Goal: Task Accomplishment & Management: Manage account settings

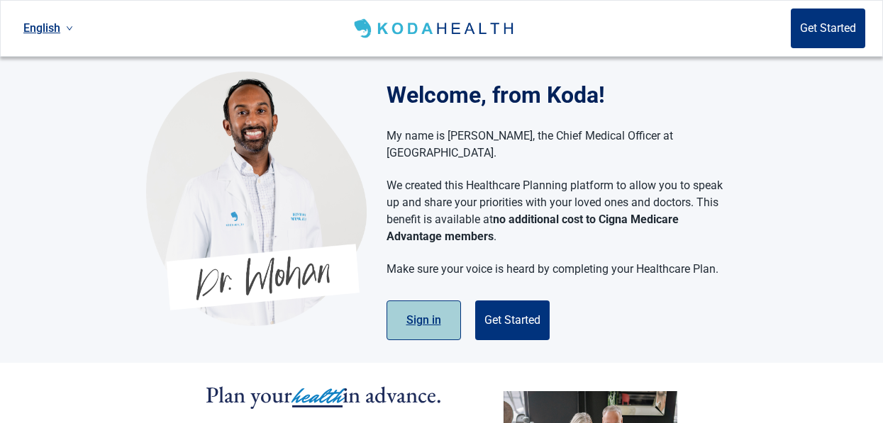
click at [422, 304] on button "Sign in" at bounding box center [424, 321] width 74 height 40
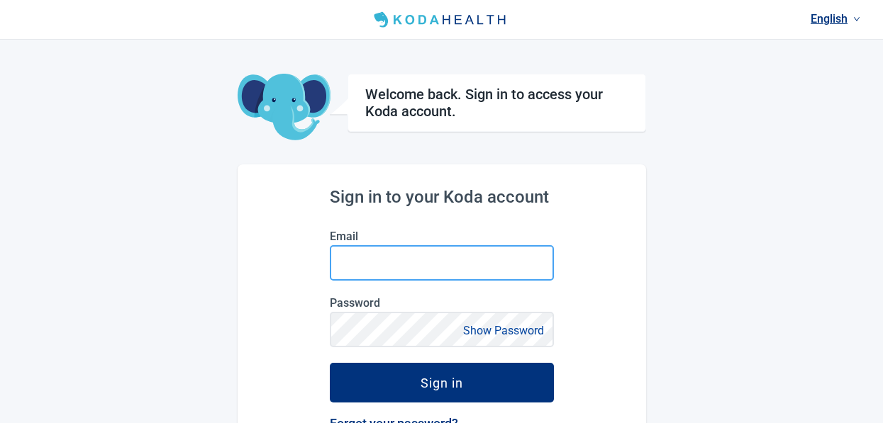
click at [392, 255] on input "Email" at bounding box center [442, 262] width 224 height 35
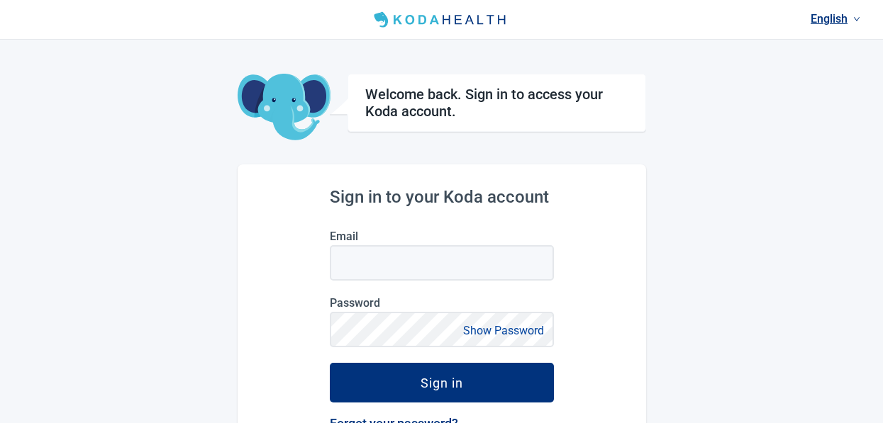
click at [574, 345] on div "Sign in to your Koda account Email Password Show Password Sign in Forgot your p…" at bounding box center [442, 379] width 409 height 428
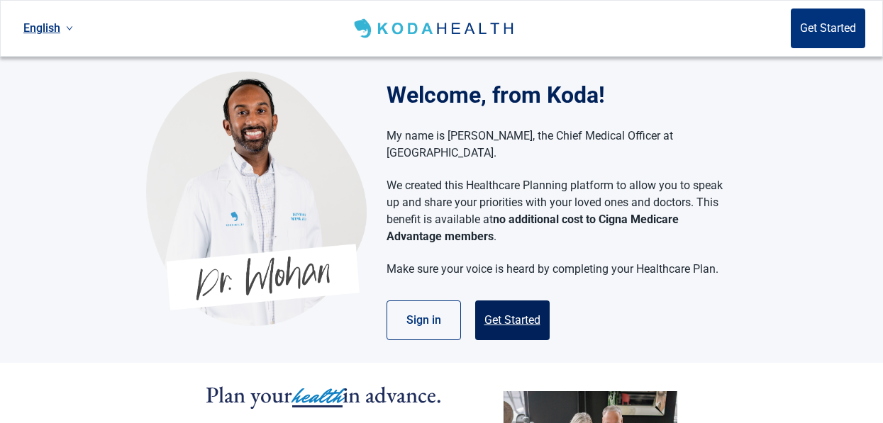
click at [523, 301] on button "Get Started" at bounding box center [512, 321] width 74 height 40
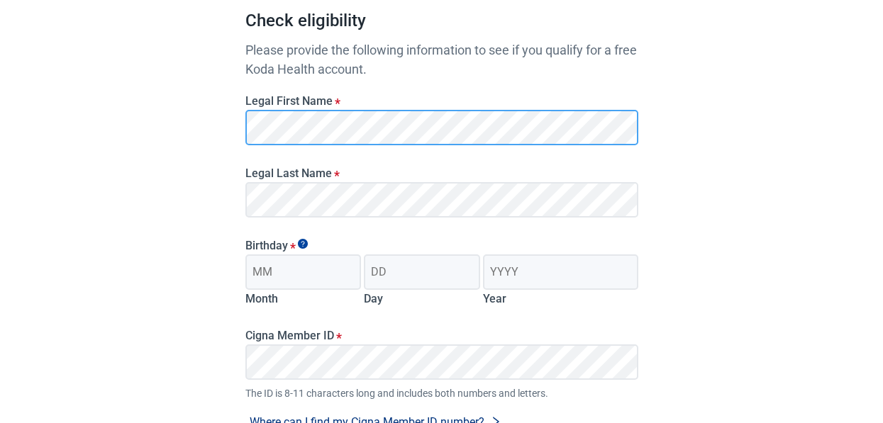
scroll to position [142, 0]
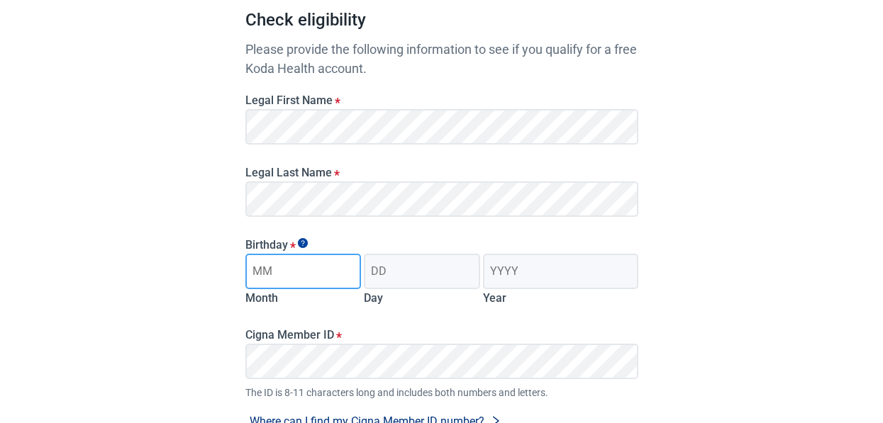
click at [302, 278] on input "Month" at bounding box center [303, 271] width 116 height 35
type input "07"
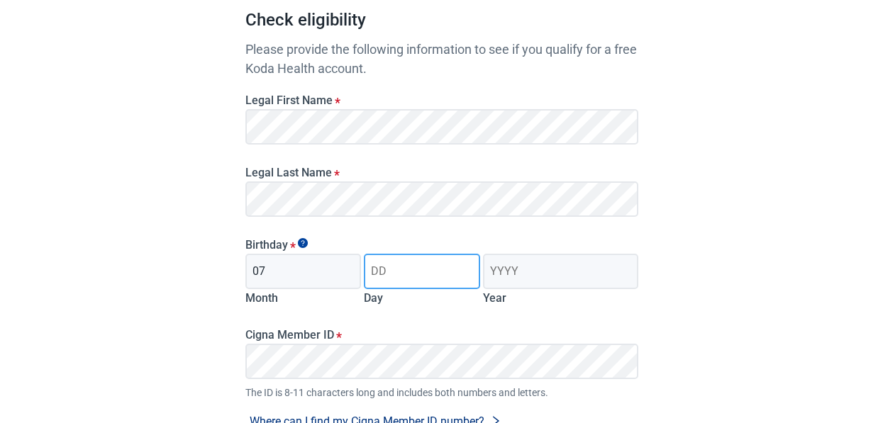
click at [431, 276] on input "Day" at bounding box center [422, 271] width 116 height 35
type input "18"
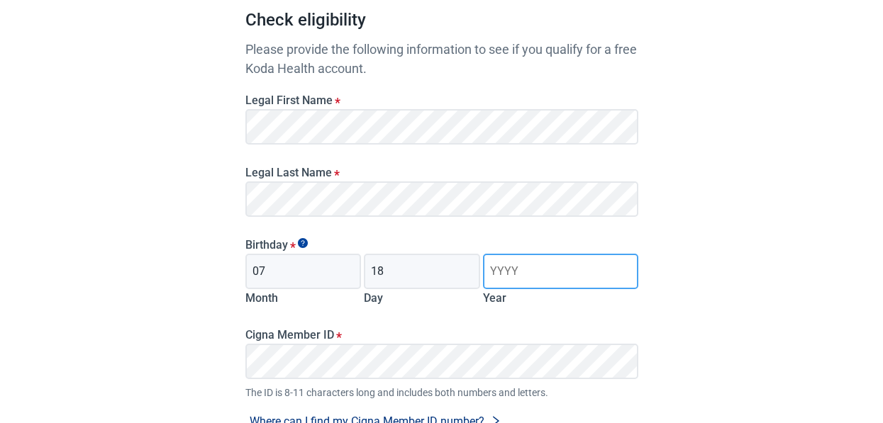
click at [558, 270] on input "Year" at bounding box center [560, 271] width 155 height 35
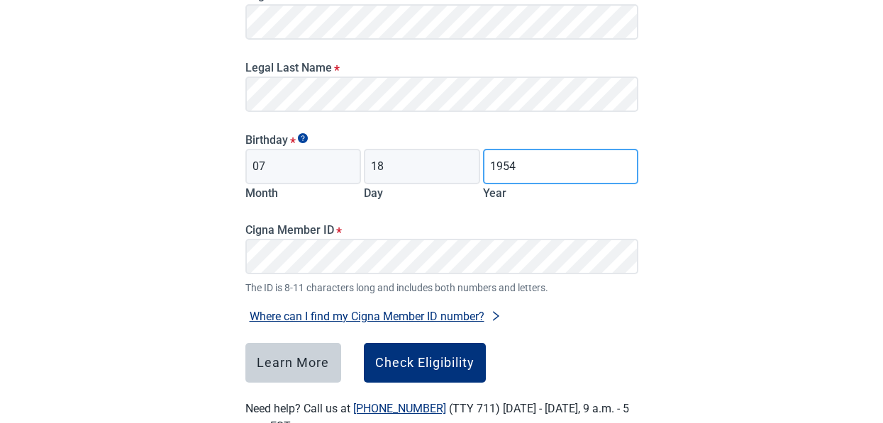
scroll to position [222, 0]
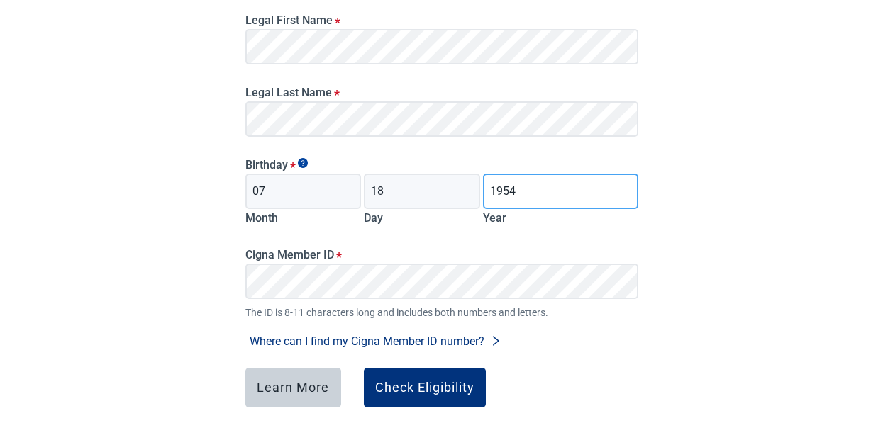
type input "1954"
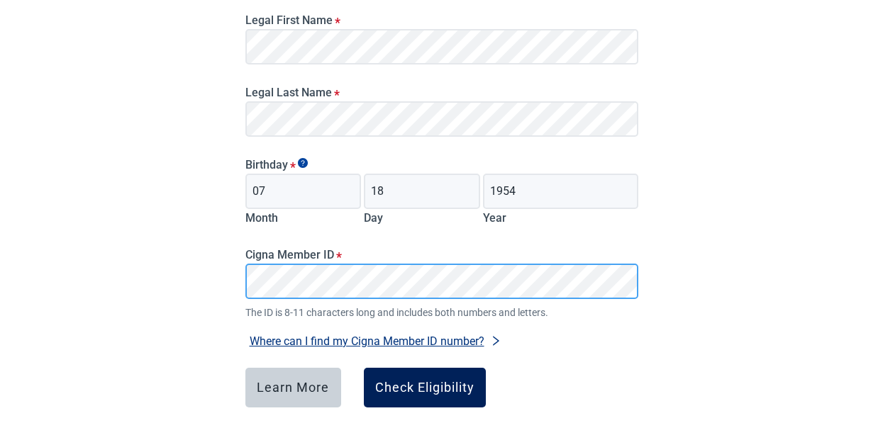
scroll to position [293, 0]
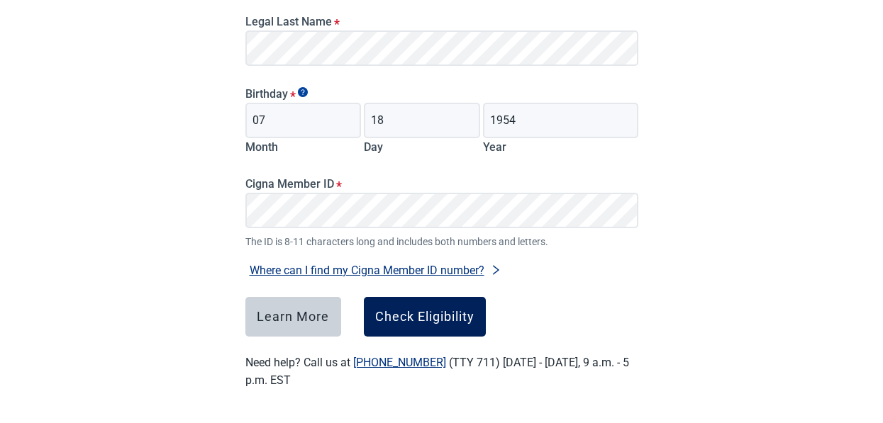
click at [431, 314] on div "Check Eligibility" at bounding box center [424, 317] width 99 height 14
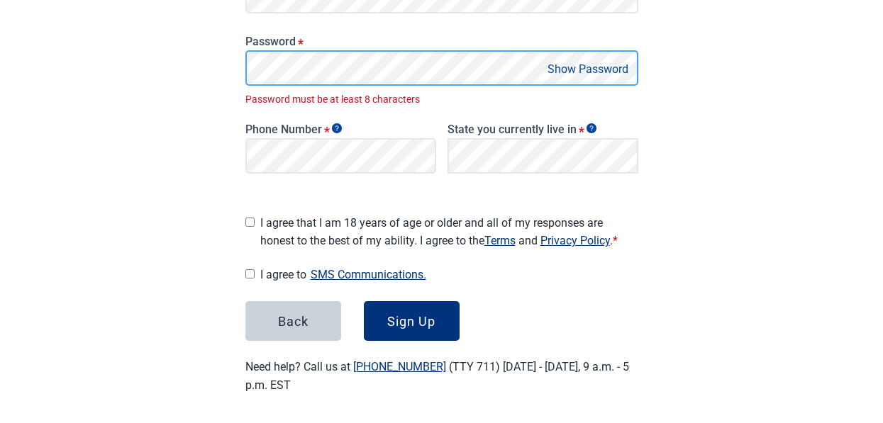
scroll to position [303, 0]
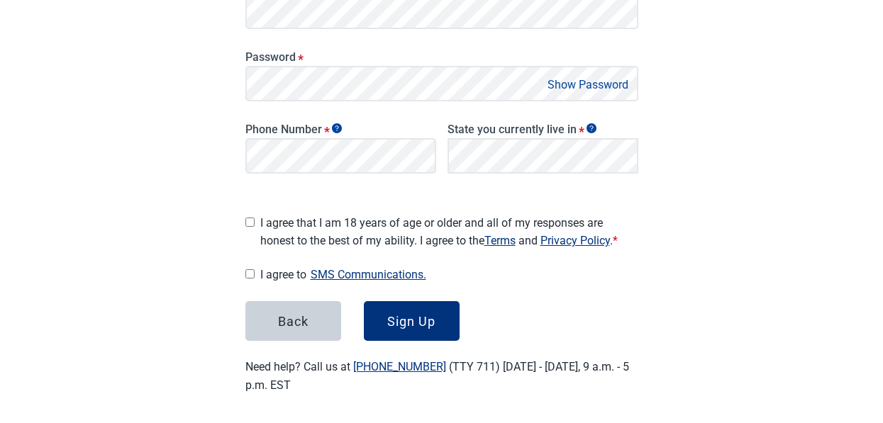
click at [595, 77] on button "Show Password" at bounding box center [587, 84] width 89 height 19
click at [247, 218] on input "I agree that I am 18 years of age or older and all of my responses are honest t…" at bounding box center [249, 222] width 9 height 9
checkbox input "true"
click at [246, 270] on input "I agree to SMS Communications." at bounding box center [249, 274] width 9 height 9
checkbox input "true"
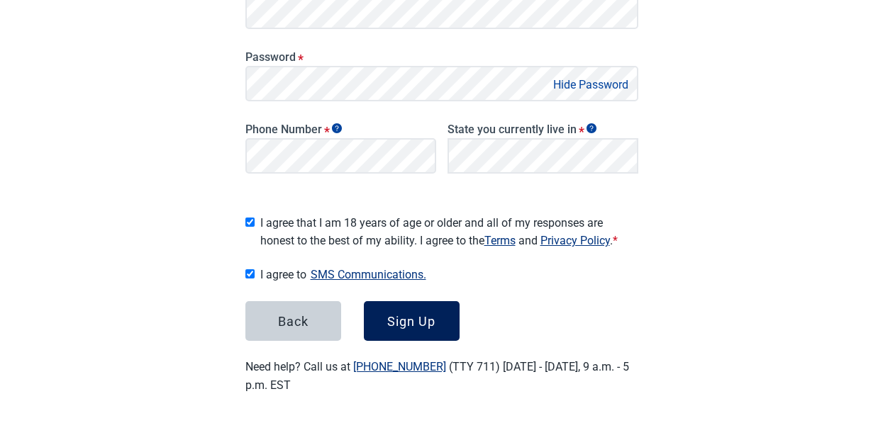
click at [392, 317] on div "Sign Up" at bounding box center [411, 321] width 48 height 14
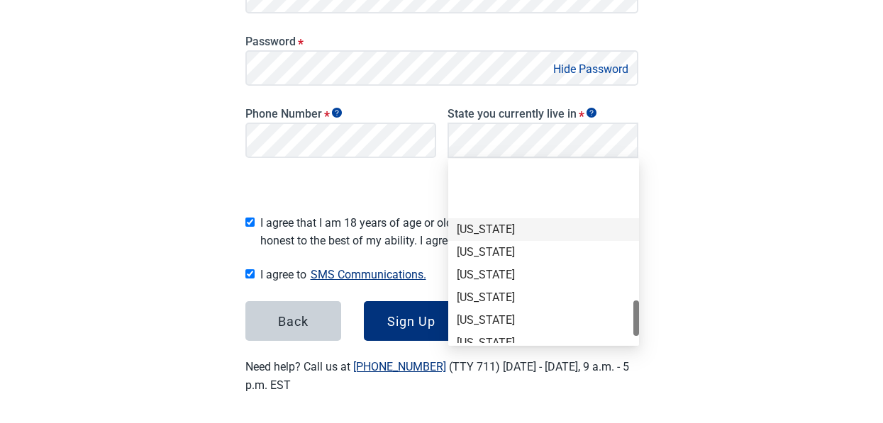
scroll to position [922, 0]
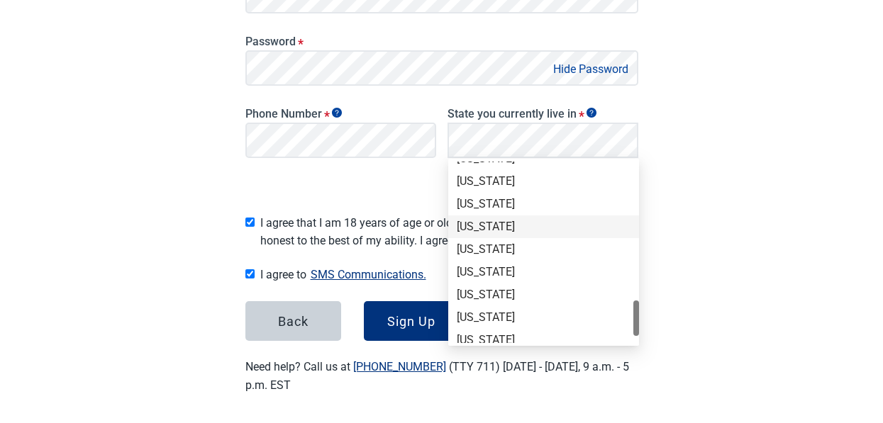
click at [493, 223] on div "[US_STATE]" at bounding box center [544, 227] width 174 height 16
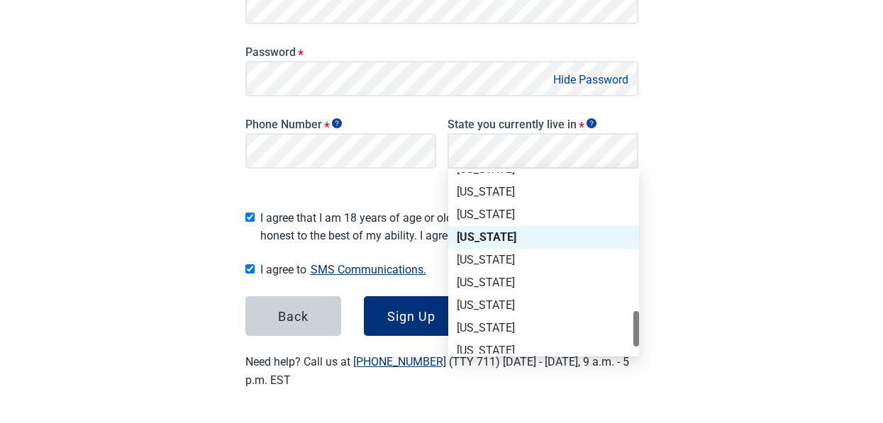
scroll to position [303, 0]
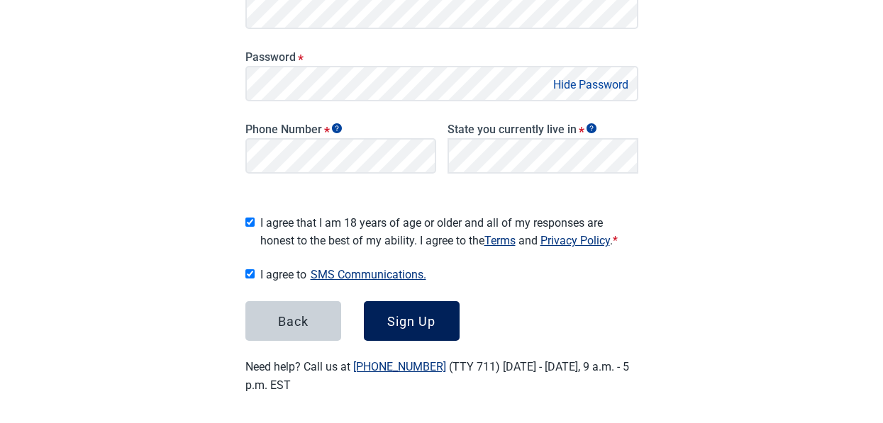
click at [394, 316] on div "Sign Up" at bounding box center [411, 321] width 48 height 14
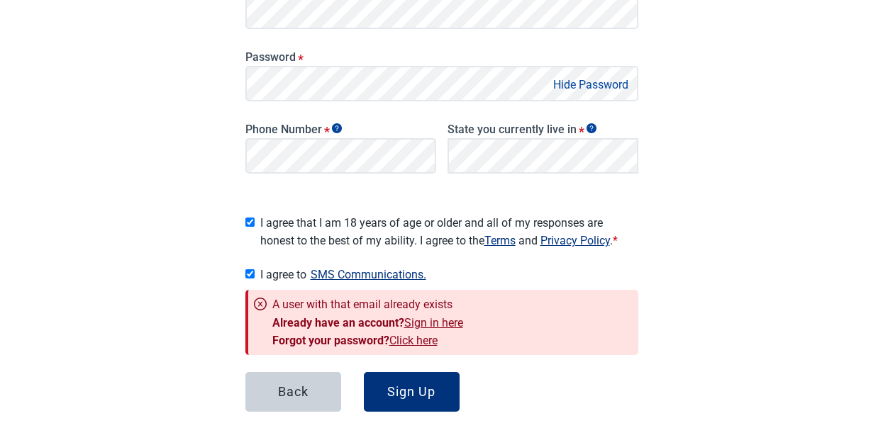
click at [447, 318] on link "Sign in here" at bounding box center [433, 322] width 59 height 13
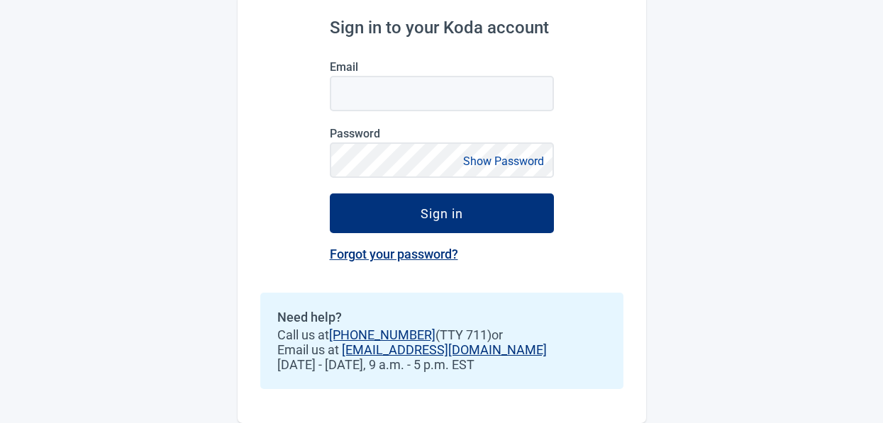
scroll to position [173, 0]
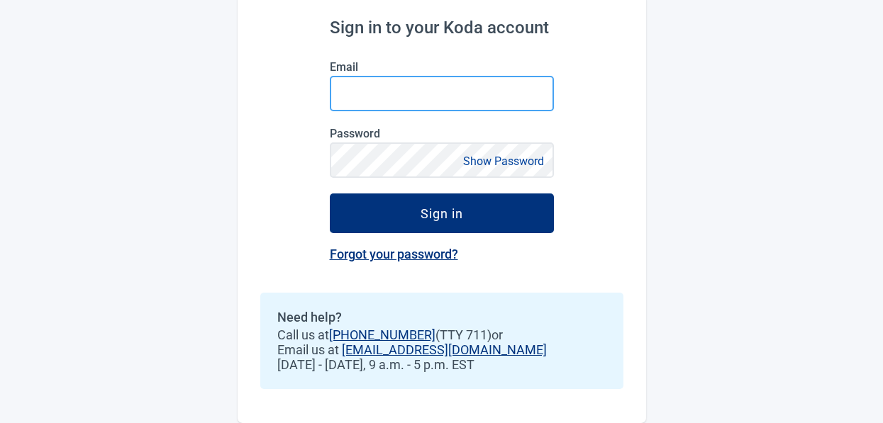
type input "[EMAIL_ADDRESS][DOMAIN_NAME]"
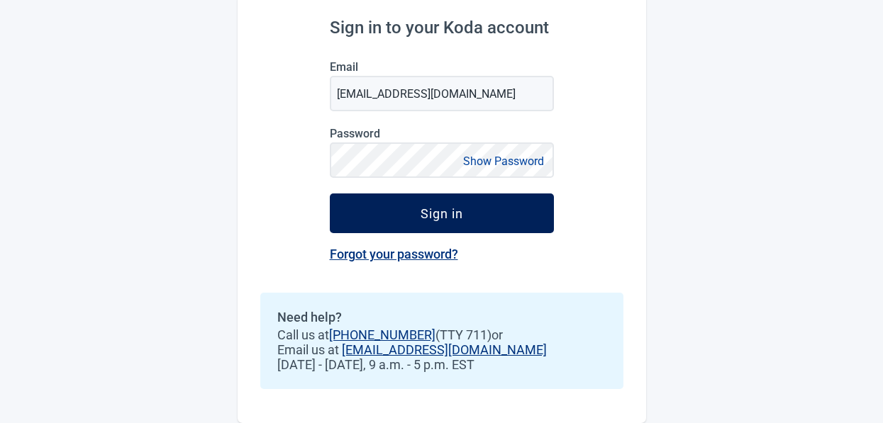
click at [494, 203] on button "Sign in" at bounding box center [442, 214] width 224 height 40
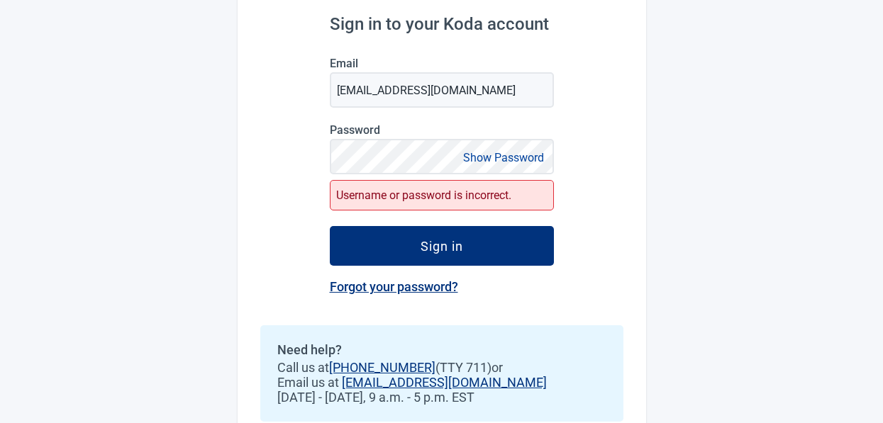
click at [520, 155] on button "Show Password" at bounding box center [503, 157] width 89 height 19
click at [400, 290] on link "Forgot your password?" at bounding box center [394, 286] width 128 height 15
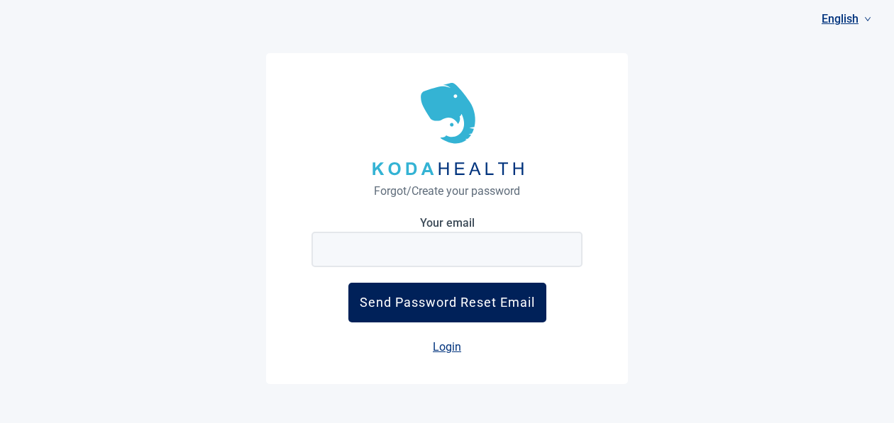
click at [417, 302] on div "Send Password Reset Email" at bounding box center [447, 302] width 175 height 15
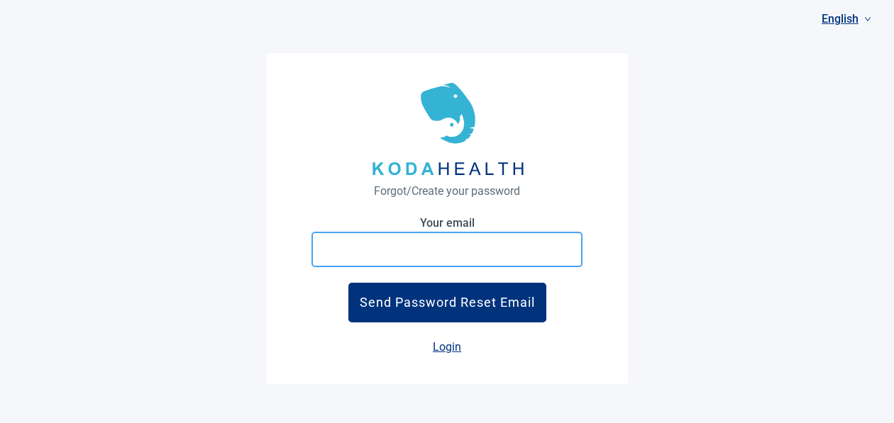
click at [391, 245] on input "Your email" at bounding box center [446, 249] width 271 height 35
type input "[EMAIL_ADDRESS][DOMAIN_NAME]"
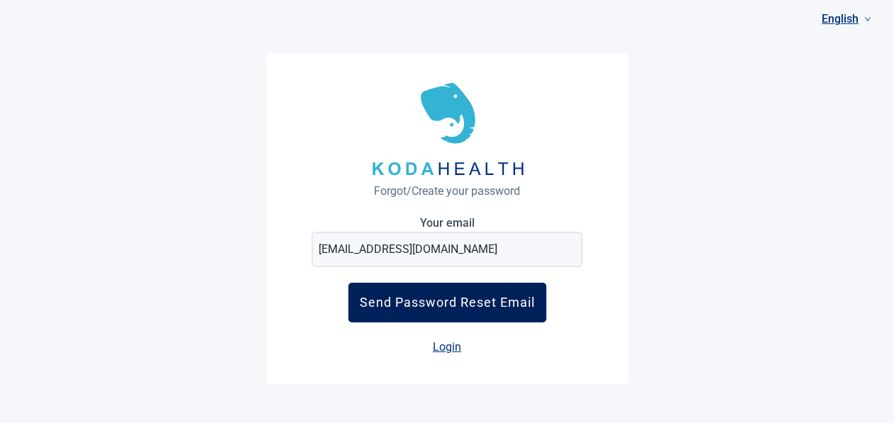
click at [431, 299] on div "Send Password Reset Email" at bounding box center [447, 302] width 175 height 15
